Goal: Find specific page/section: Find specific page/section

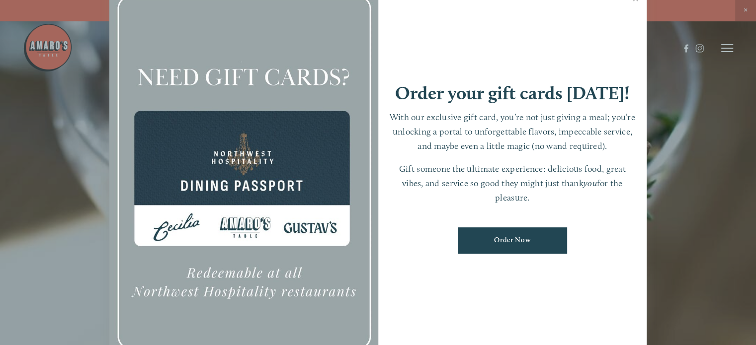
click at [724, 49] on div at bounding box center [378, 172] width 756 height 345
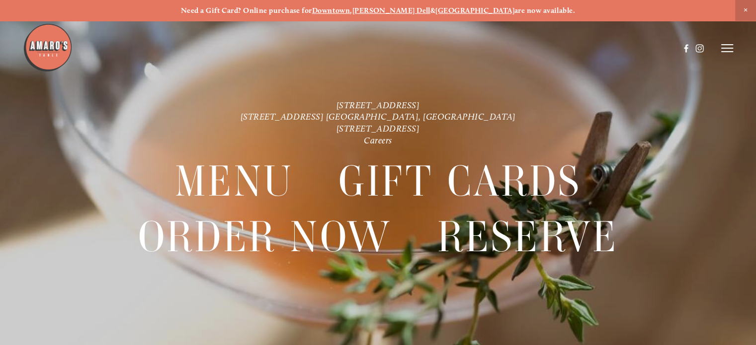
click at [724, 49] on icon at bounding box center [727, 48] width 12 height 9
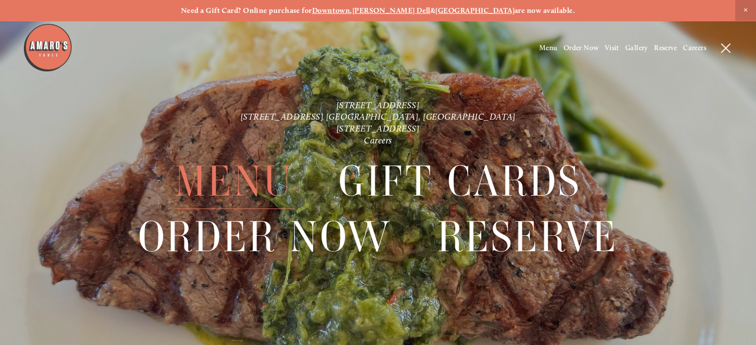
click at [237, 180] on span "Menu" at bounding box center [234, 181] width 118 height 55
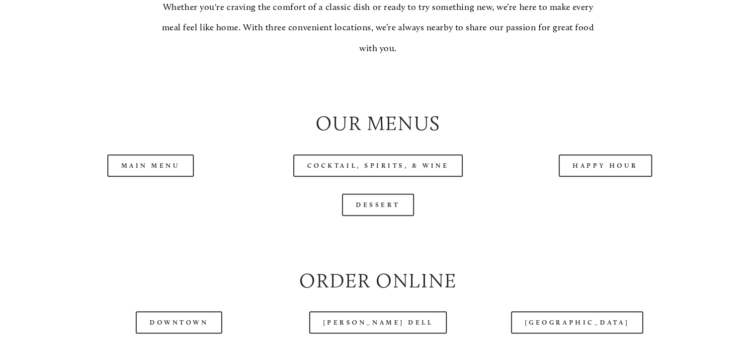
scroll to position [944, 0]
click at [152, 176] on link "Main Menu" at bounding box center [150, 165] width 87 height 22
click at [602, 176] on link "Happy Hour" at bounding box center [605, 165] width 93 height 22
